Goal: Information Seeking & Learning: Learn about a topic

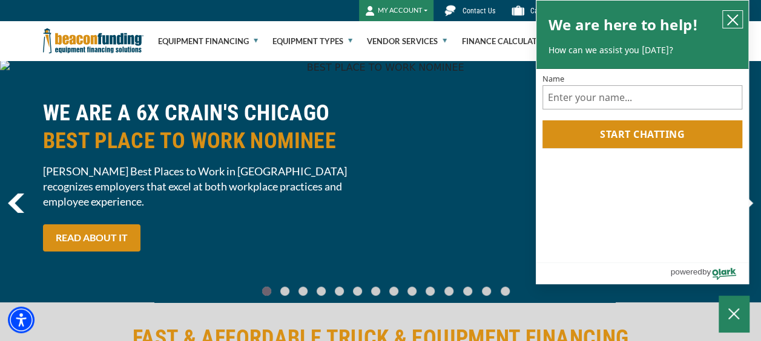
click at [735, 21] on icon "close chatbox" at bounding box center [733, 20] width 12 height 12
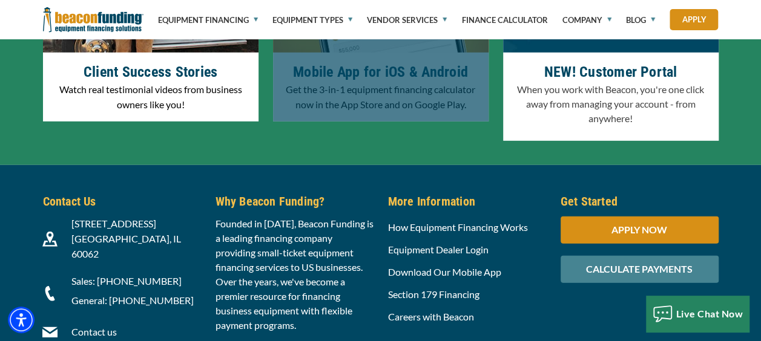
scroll to position [4046, 0]
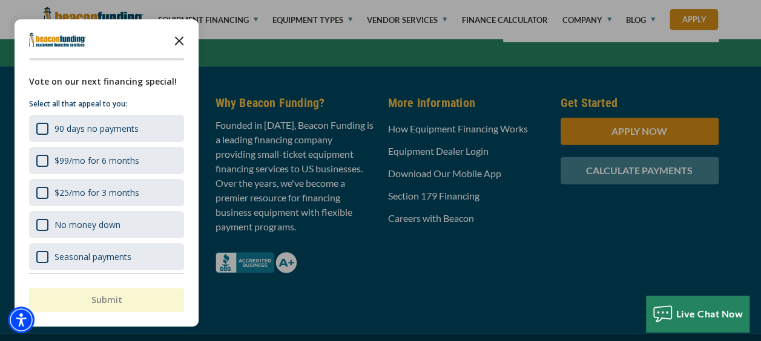
click at [173, 44] on icon "Close the survey" at bounding box center [179, 40] width 24 height 24
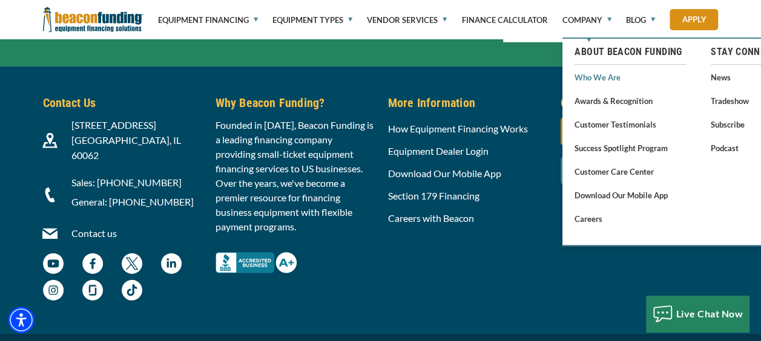
click at [588, 75] on link "Who We Are" at bounding box center [631, 77] width 112 height 15
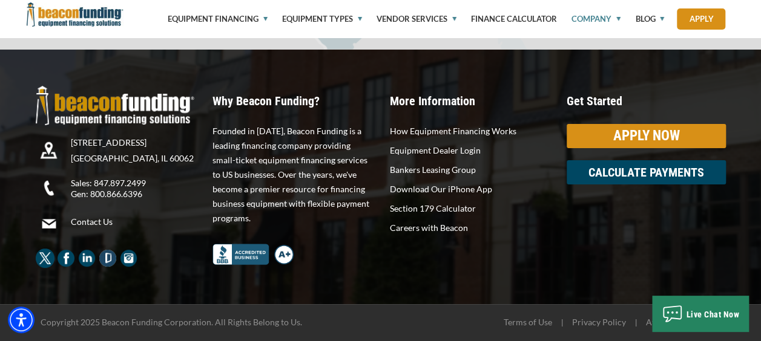
scroll to position [2351, 0]
